Goal: Information Seeking & Learning: Find specific fact

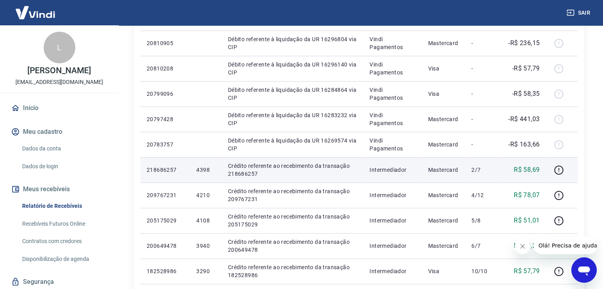
scroll to position [349, 0]
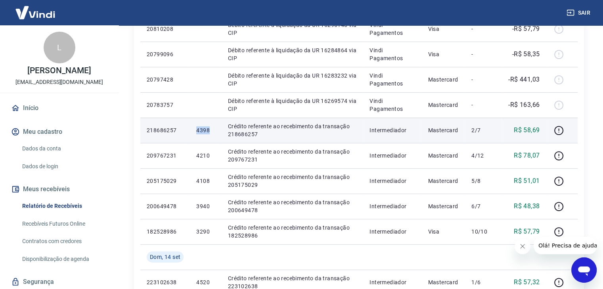
drag, startPoint x: 195, startPoint y: 129, endPoint x: 212, endPoint y: 132, distance: 16.6
click at [212, 132] on td "4398" at bounding box center [205, 130] width 31 height 25
copy p "4398"
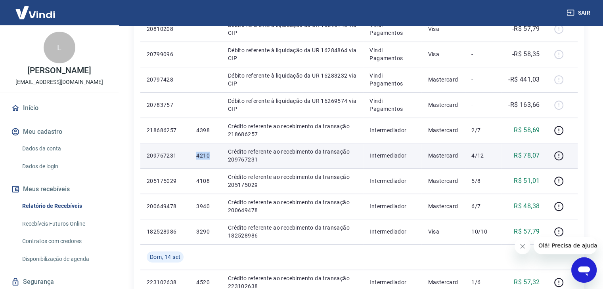
drag, startPoint x: 195, startPoint y: 159, endPoint x: 210, endPoint y: 158, distance: 14.7
click at [210, 158] on td "4210" at bounding box center [205, 155] width 31 height 25
copy p "4210"
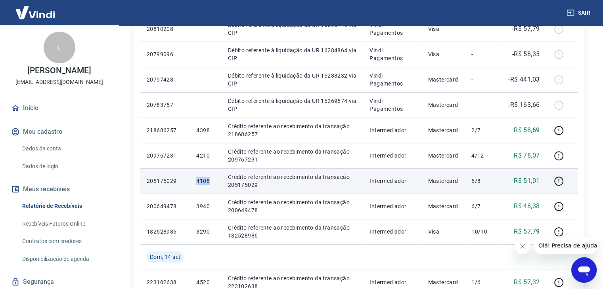
drag, startPoint x: 193, startPoint y: 184, endPoint x: 209, endPoint y: 185, distance: 15.9
click at [209, 185] on td "4108" at bounding box center [205, 180] width 31 height 25
copy p "4108"
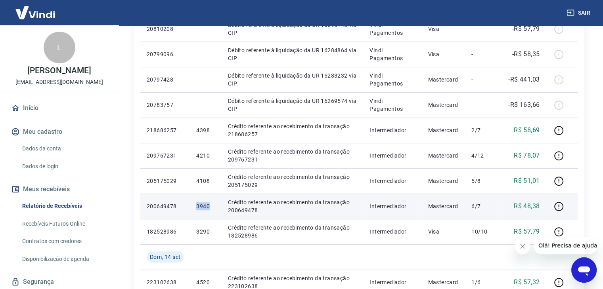
drag, startPoint x: 195, startPoint y: 205, endPoint x: 212, endPoint y: 208, distance: 16.6
click at [212, 208] on td "3940" at bounding box center [205, 206] width 31 height 25
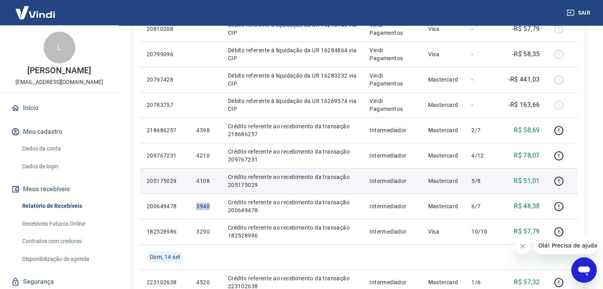
copy p "3940"
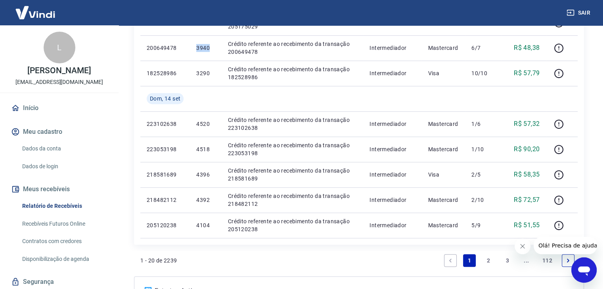
scroll to position [547, 0]
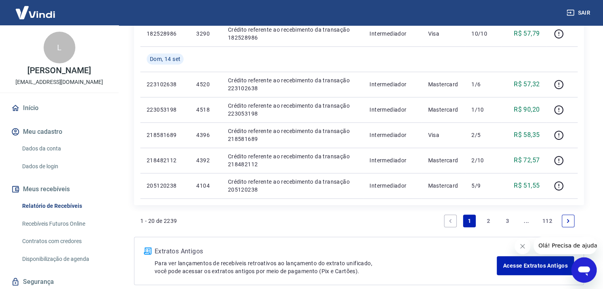
click at [491, 218] on link "2" at bounding box center [488, 221] width 13 height 13
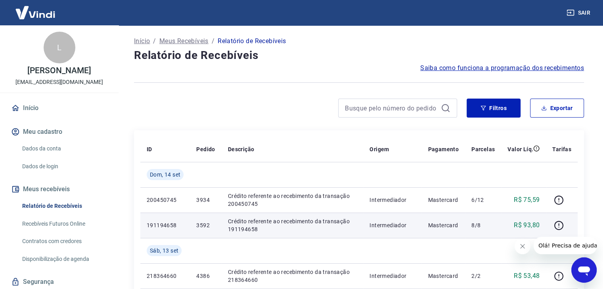
scroll to position [40, 0]
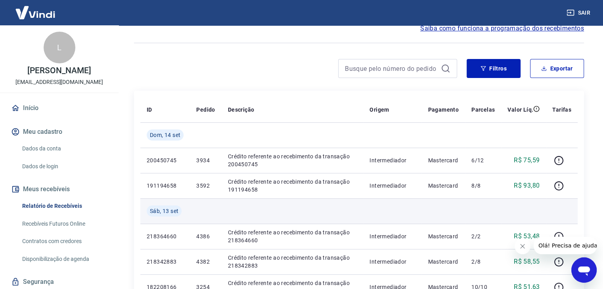
click at [436, 215] on td at bounding box center [443, 211] width 44 height 25
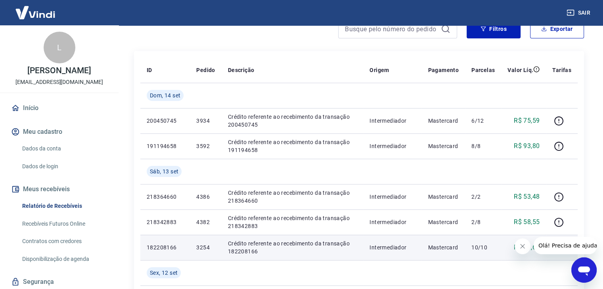
scroll to position [119, 0]
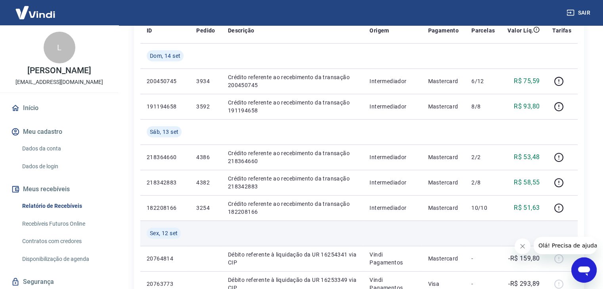
drag, startPoint x: 437, startPoint y: 226, endPoint x: 407, endPoint y: 224, distance: 29.4
click at [437, 226] on td at bounding box center [443, 233] width 44 height 25
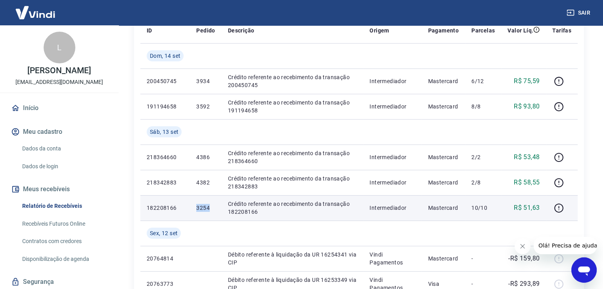
drag, startPoint x: 197, startPoint y: 208, endPoint x: 210, endPoint y: 208, distance: 13.1
click at [210, 208] on p "3254" at bounding box center [205, 208] width 19 height 8
copy p "3254"
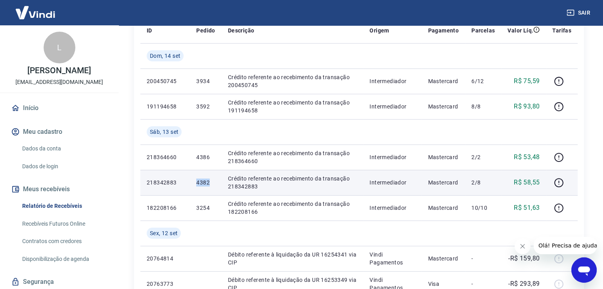
drag, startPoint x: 196, startPoint y: 184, endPoint x: 211, endPoint y: 185, distance: 15.5
click at [211, 185] on td "4382" at bounding box center [205, 182] width 31 height 25
copy p "4382"
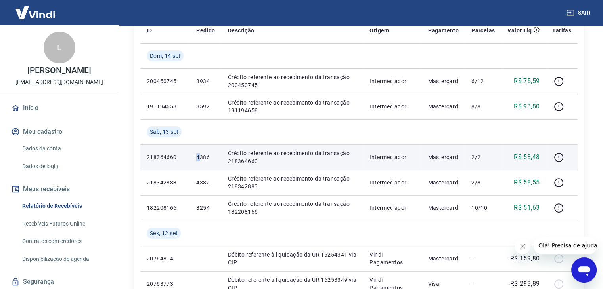
click at [197, 156] on p "4386" at bounding box center [205, 157] width 19 height 8
drag, startPoint x: 197, startPoint y: 156, endPoint x: 204, endPoint y: 156, distance: 6.3
click at [198, 156] on p "4386" at bounding box center [205, 157] width 19 height 8
click at [208, 156] on p "4386" at bounding box center [205, 157] width 19 height 8
drag, startPoint x: 197, startPoint y: 156, endPoint x: 211, endPoint y: 159, distance: 15.0
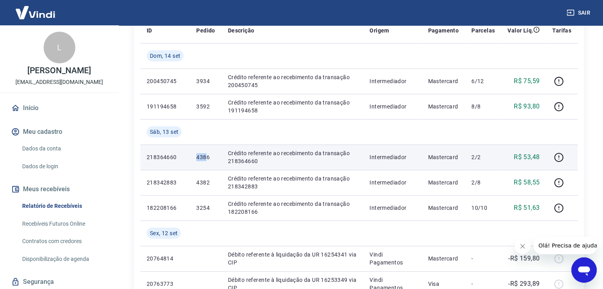
click at [210, 159] on p "4386" at bounding box center [205, 157] width 19 height 8
copy p "4386"
